Goal: Task Accomplishment & Management: Manage account settings

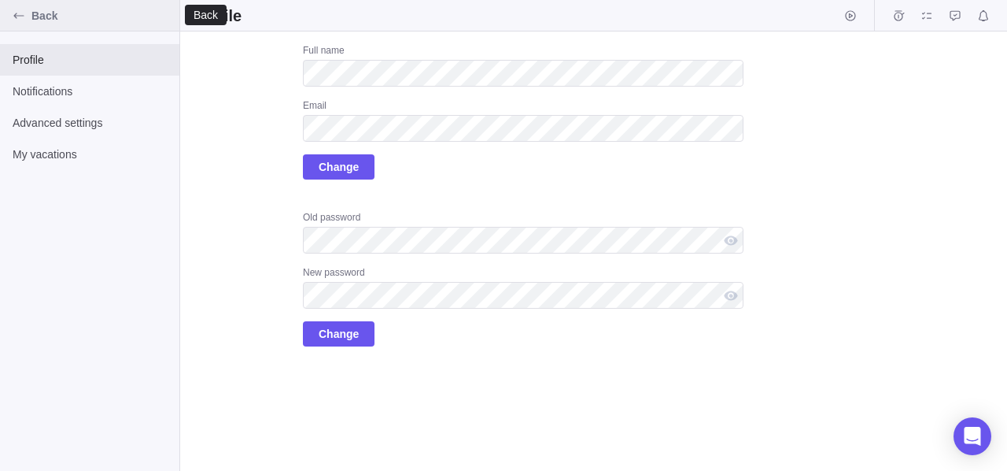
click at [19, 13] on icon "Back" at bounding box center [19, 15] width 13 height 13
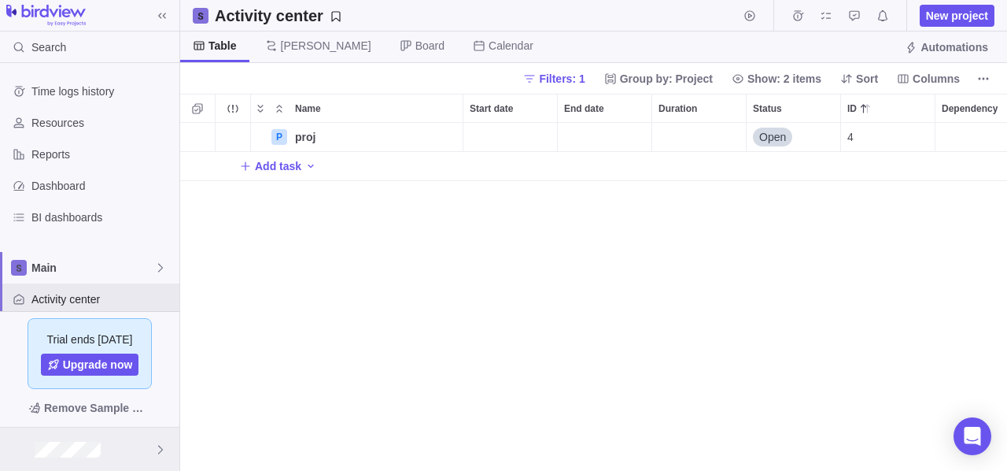
scroll to position [336, 815]
click at [135, 437] on div at bounding box center [89, 448] width 179 height 43
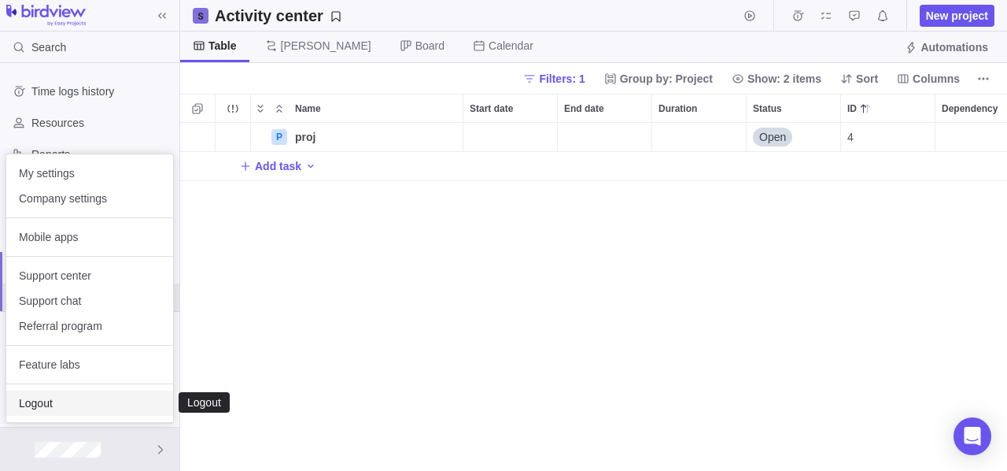
click at [122, 409] on span "Logout" at bounding box center [90, 403] width 142 height 16
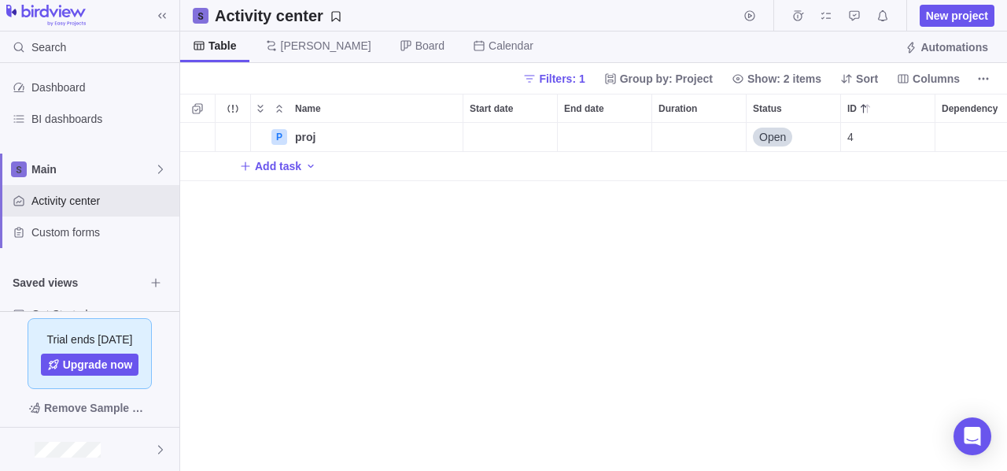
scroll to position [13, 13]
